Goal: Information Seeking & Learning: Check status

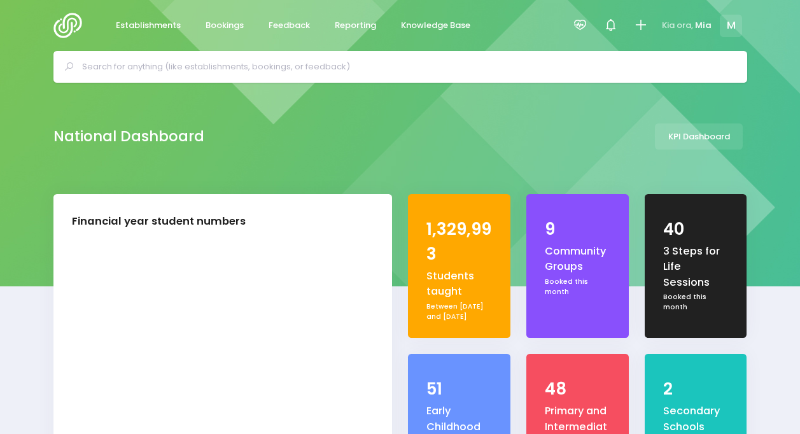
select select "5"
click at [331, 32] on link "Reporting" at bounding box center [355, 25] width 62 height 25
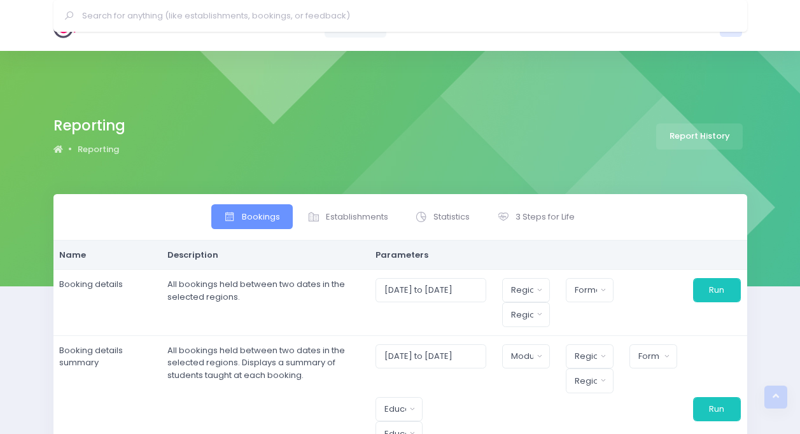
select select
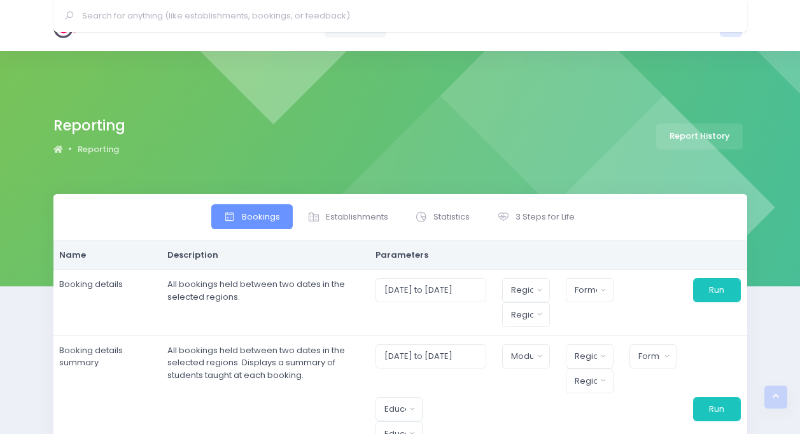
select select
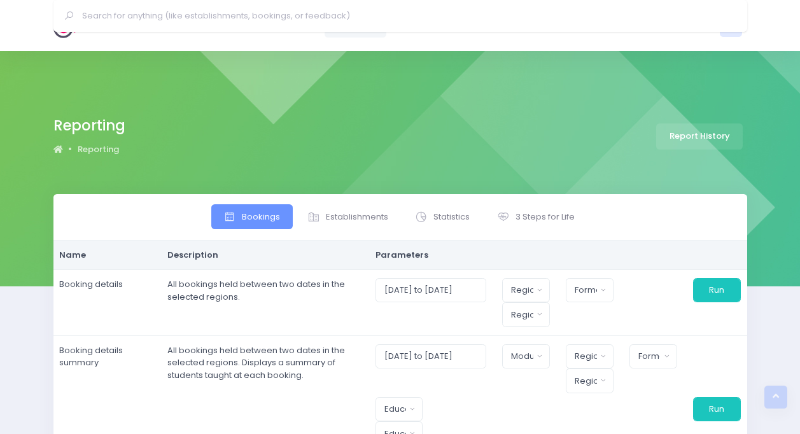
select select
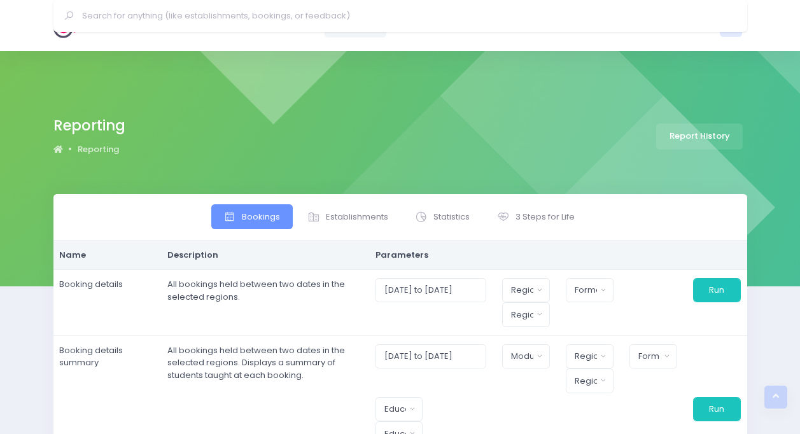
select select
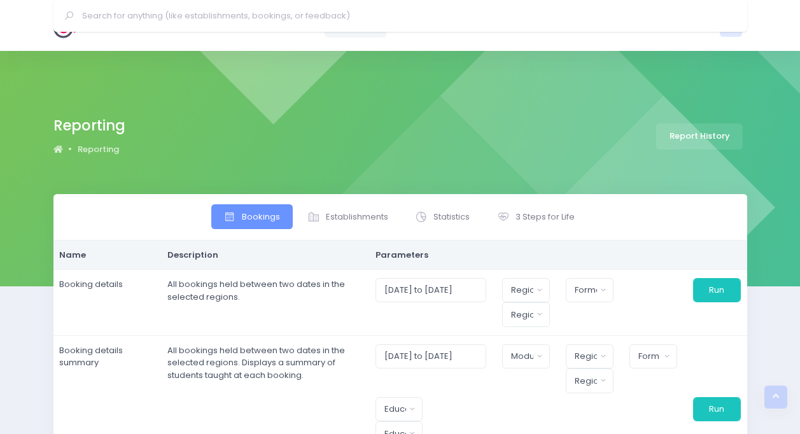
select select
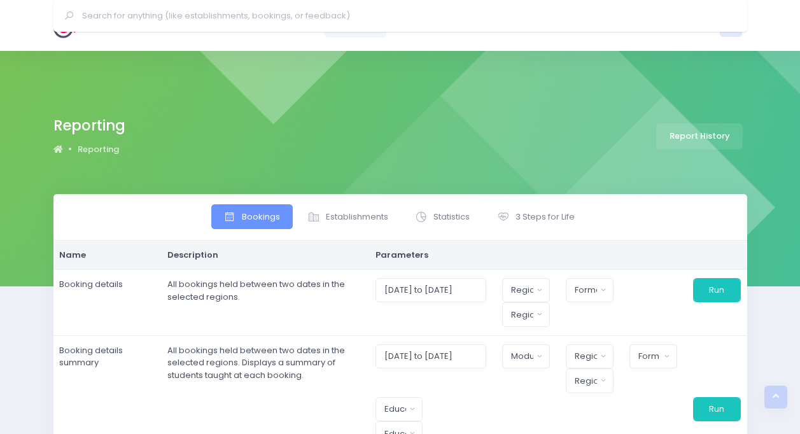
select select
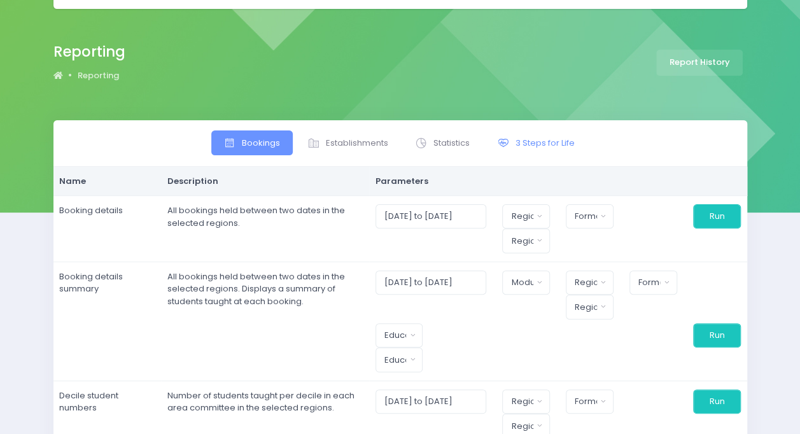
click at [523, 134] on link "3 Steps for Life" at bounding box center [535, 142] width 102 height 25
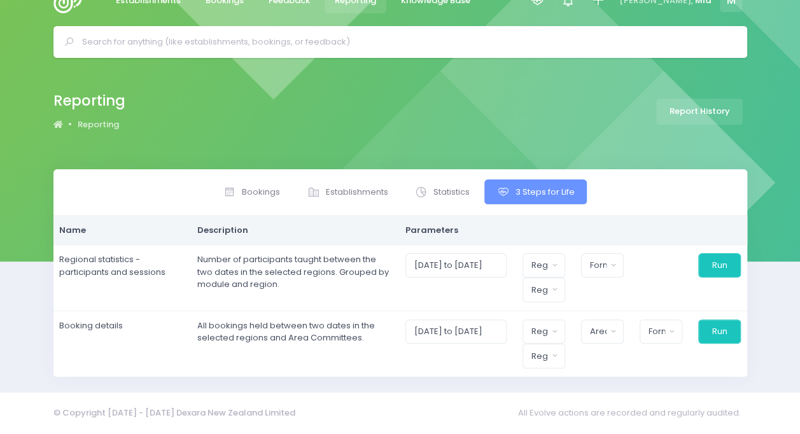
scroll to position [22, 0]
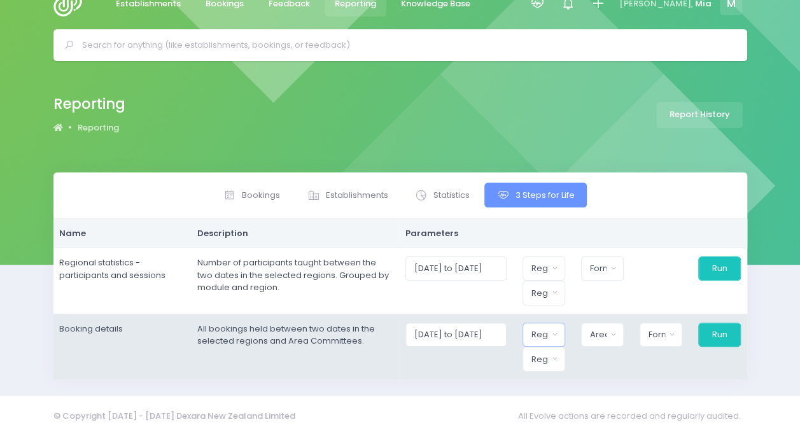
click at [545, 333] on div "Region" at bounding box center [539, 334] width 17 height 13
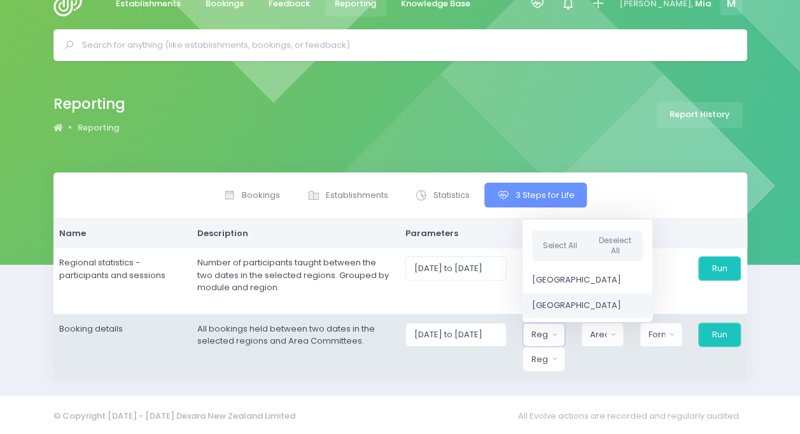
click at [556, 307] on span "Central Region" at bounding box center [576, 305] width 89 height 13
select select "Central"
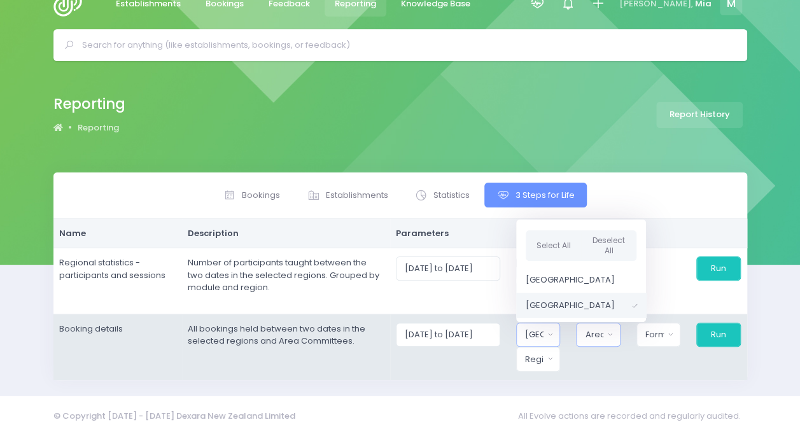
click at [603, 329] on div "Area Committee" at bounding box center [594, 334] width 18 height 13
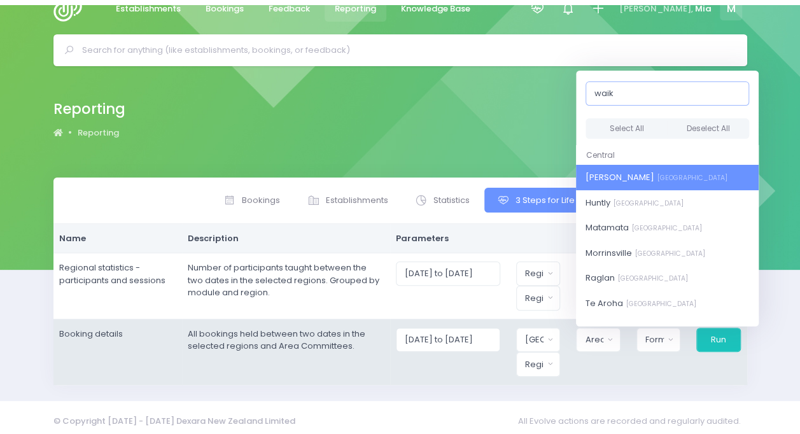
scroll to position [22, 0]
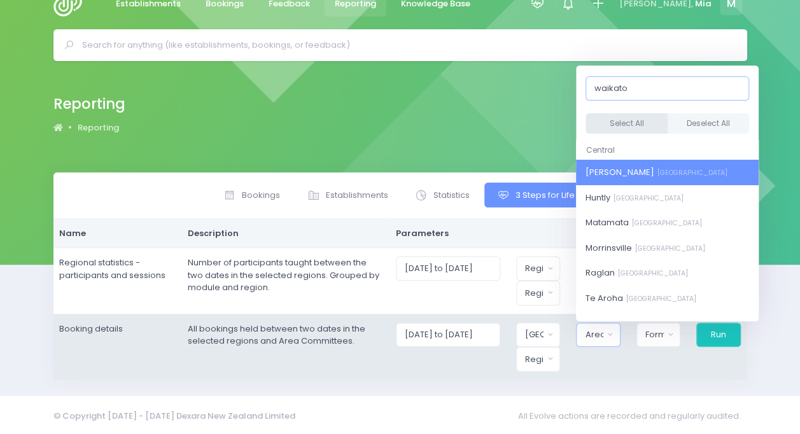
type input "waikato"
click at [631, 113] on button "Select All" at bounding box center [626, 123] width 82 height 21
select select "[PERSON_NAME]"
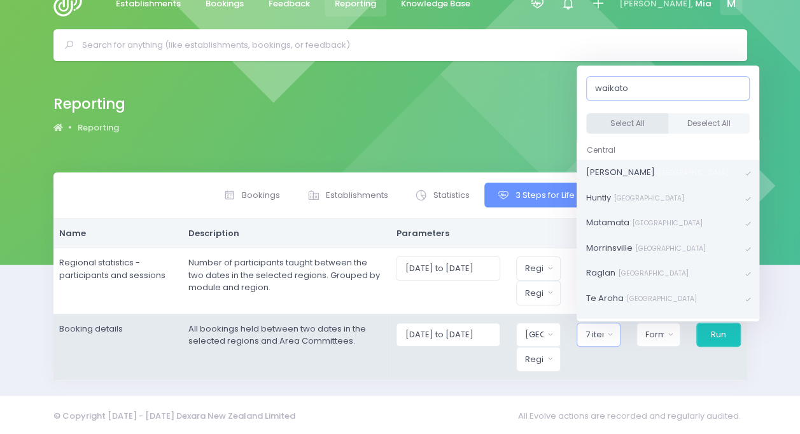
scroll to position [610, 0]
click at [660, 342] on button "Format" at bounding box center [658, 335] width 44 height 24
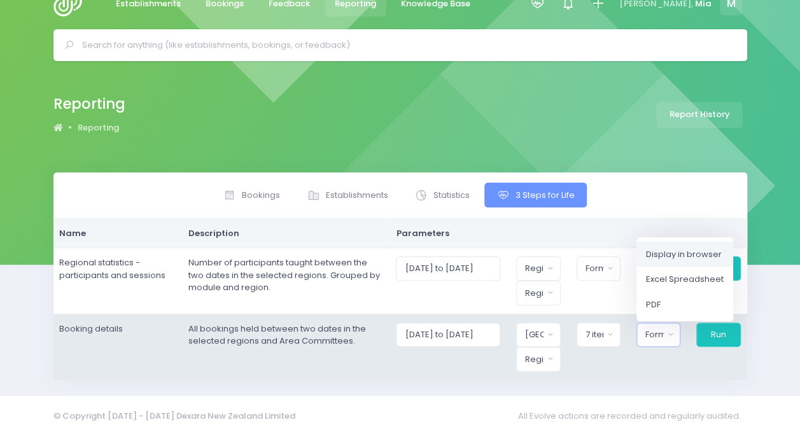
click at [673, 251] on span "Display in browser" at bounding box center [684, 254] width 76 height 13
select select "web"
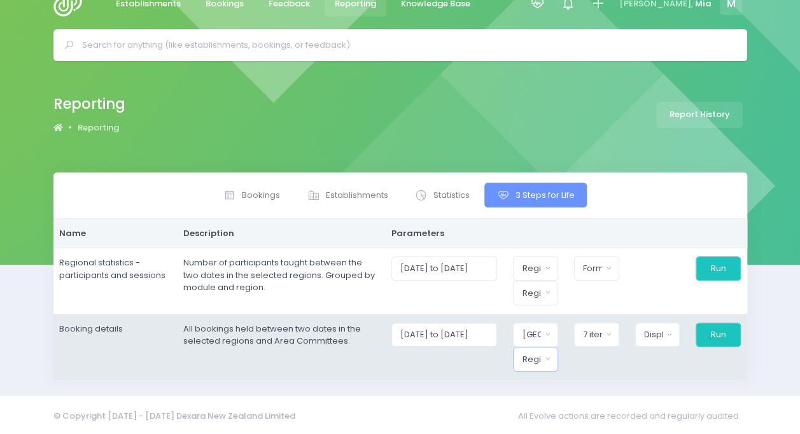
click at [539, 356] on div "Region" at bounding box center [531, 359] width 19 height 13
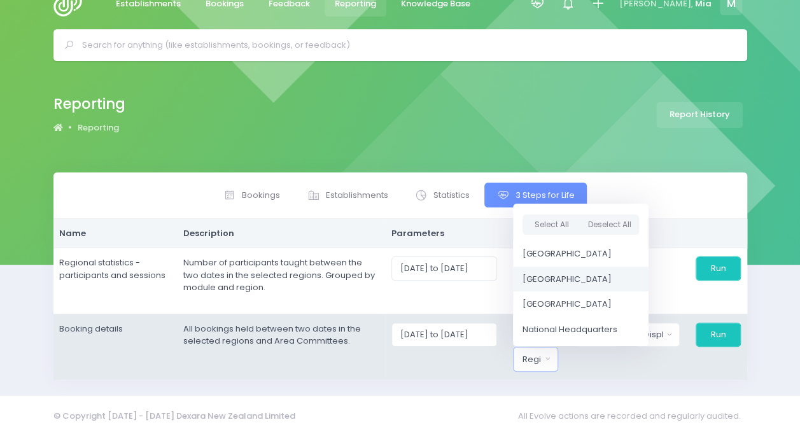
click at [558, 280] on span "Central Region" at bounding box center [566, 279] width 89 height 13
select select "Central"
click at [715, 323] on button "Run" at bounding box center [718, 335] width 46 height 24
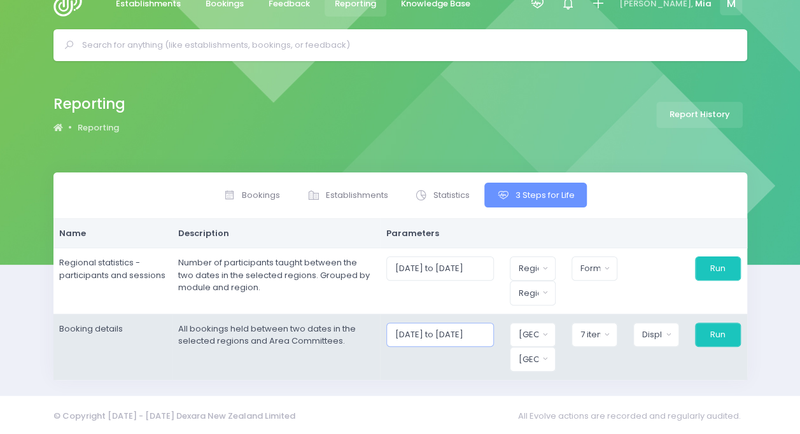
click at [438, 337] on input "01/09/2025 to 30/09/2025" at bounding box center [440, 335] width 108 height 24
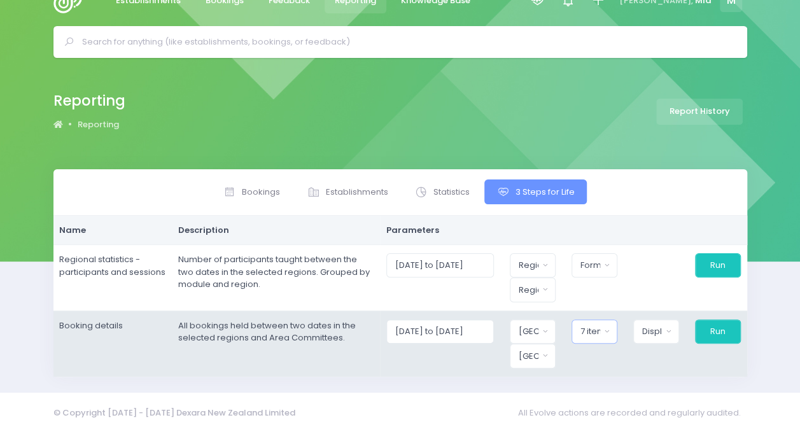
scroll to position [22, 0]
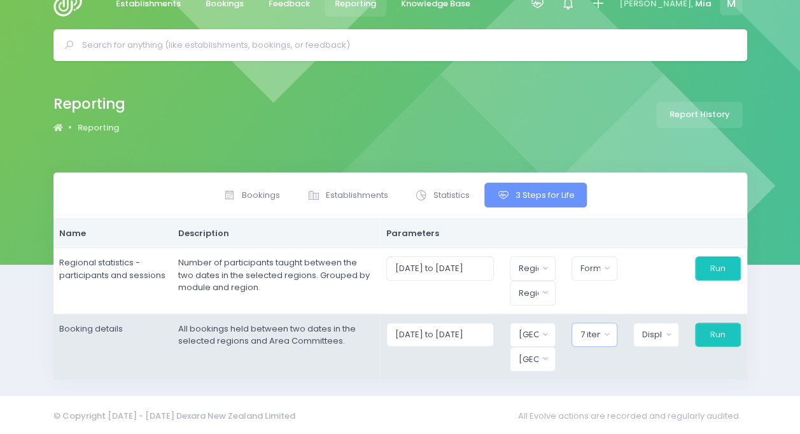
click at [593, 195] on div "Bookings Establishments Statistics 3 Steps for Life Name Region" at bounding box center [400, 275] width 694 height 207
click at [592, 332] on div "7 items selected" at bounding box center [590, 334] width 20 height 13
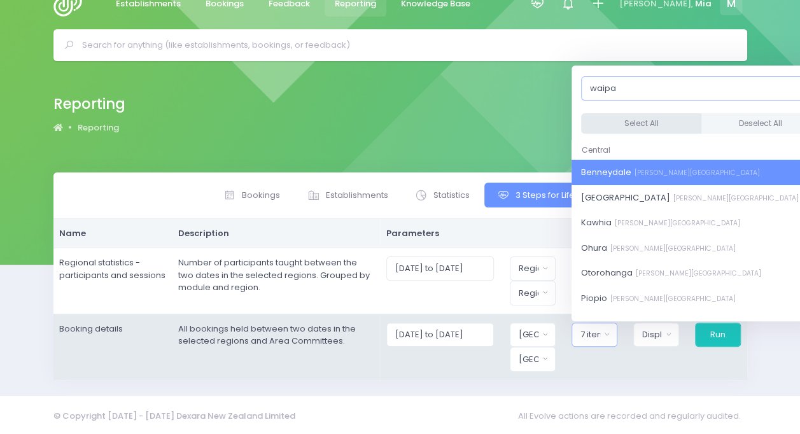
type input "waipa"
click at [643, 120] on button "Select All" at bounding box center [641, 123] width 120 height 21
select select "Benneydale"
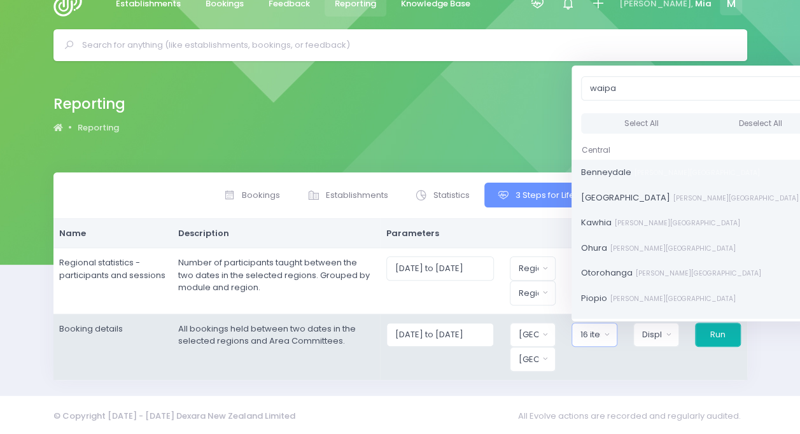
click at [734, 336] on button "Run" at bounding box center [718, 335] width 46 height 24
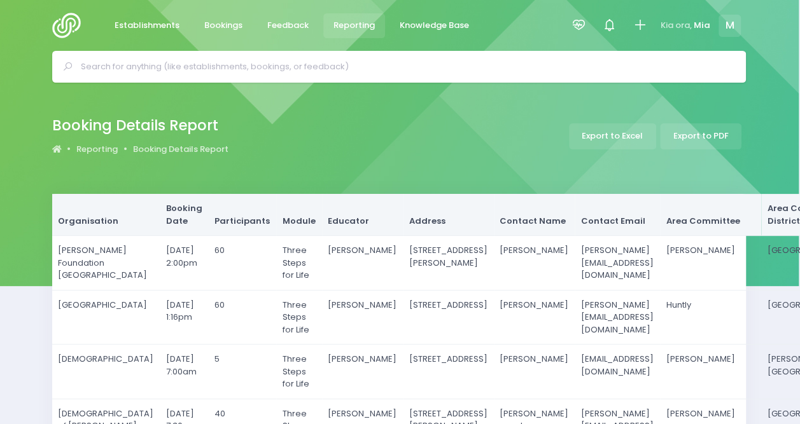
scroll to position [263, 1]
